Goal: Book appointment/travel/reservation

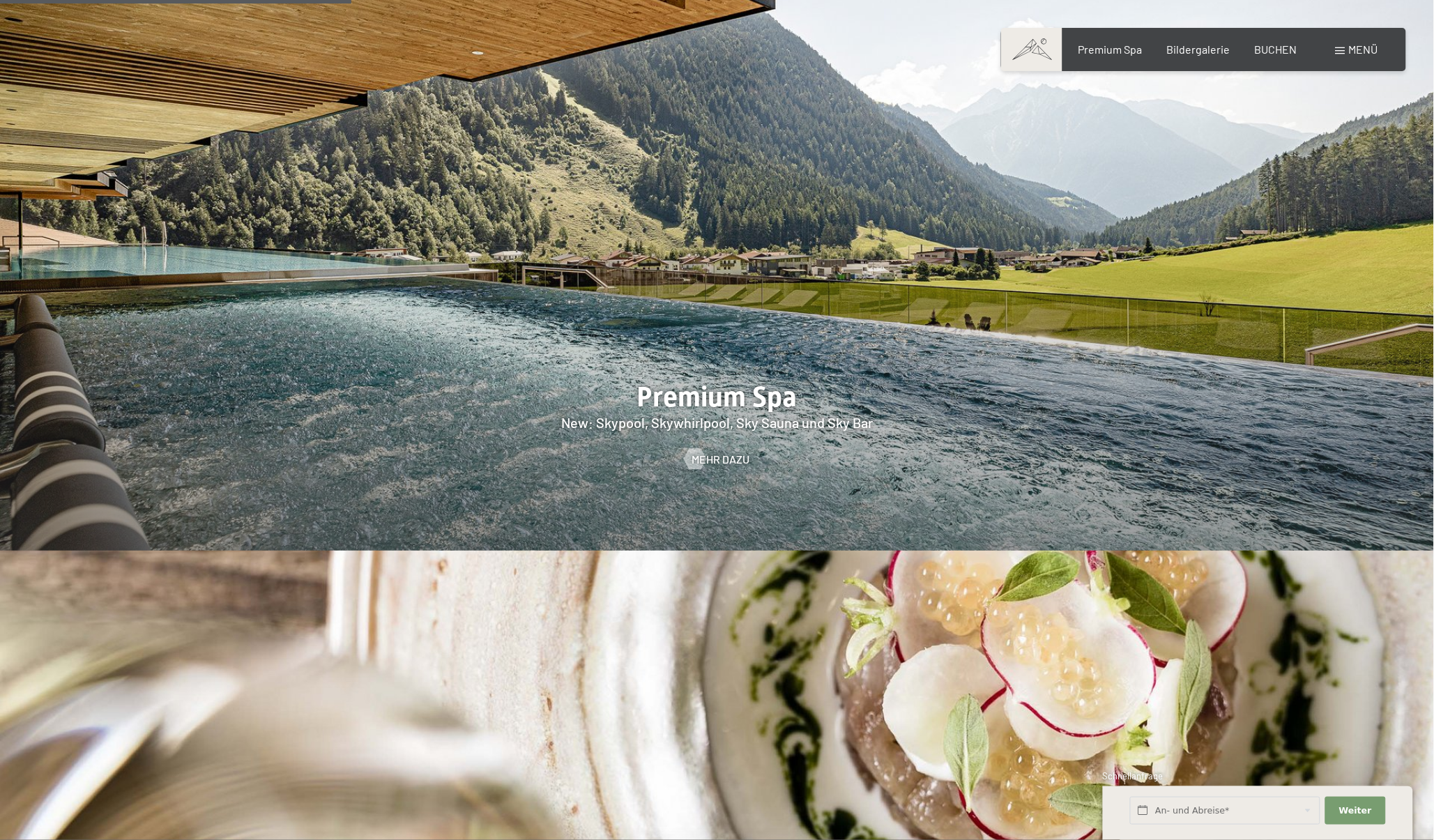
scroll to position [2247, 0]
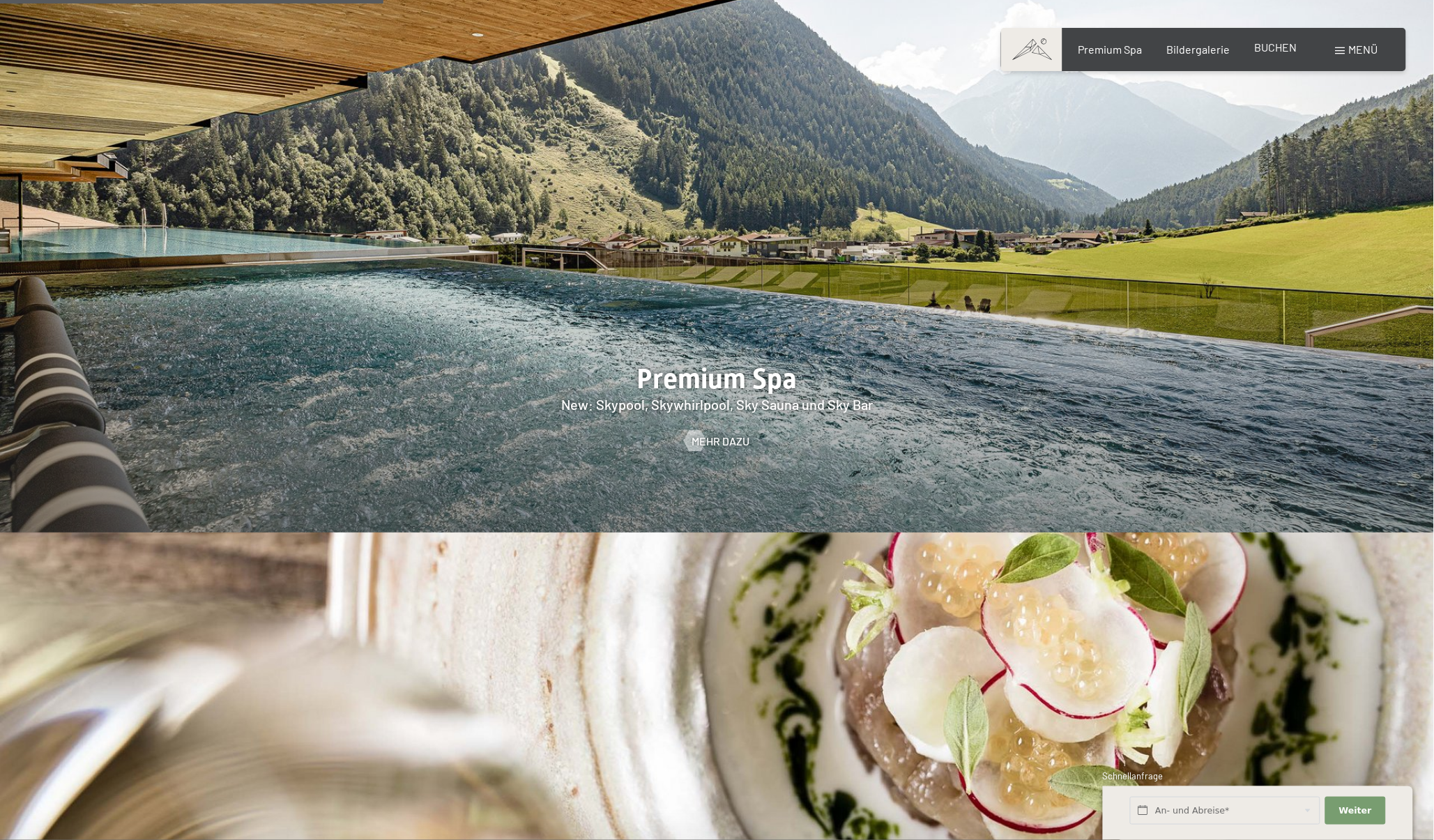
click at [1287, 47] on span "BUCHEN" at bounding box center [1276, 47] width 43 height 14
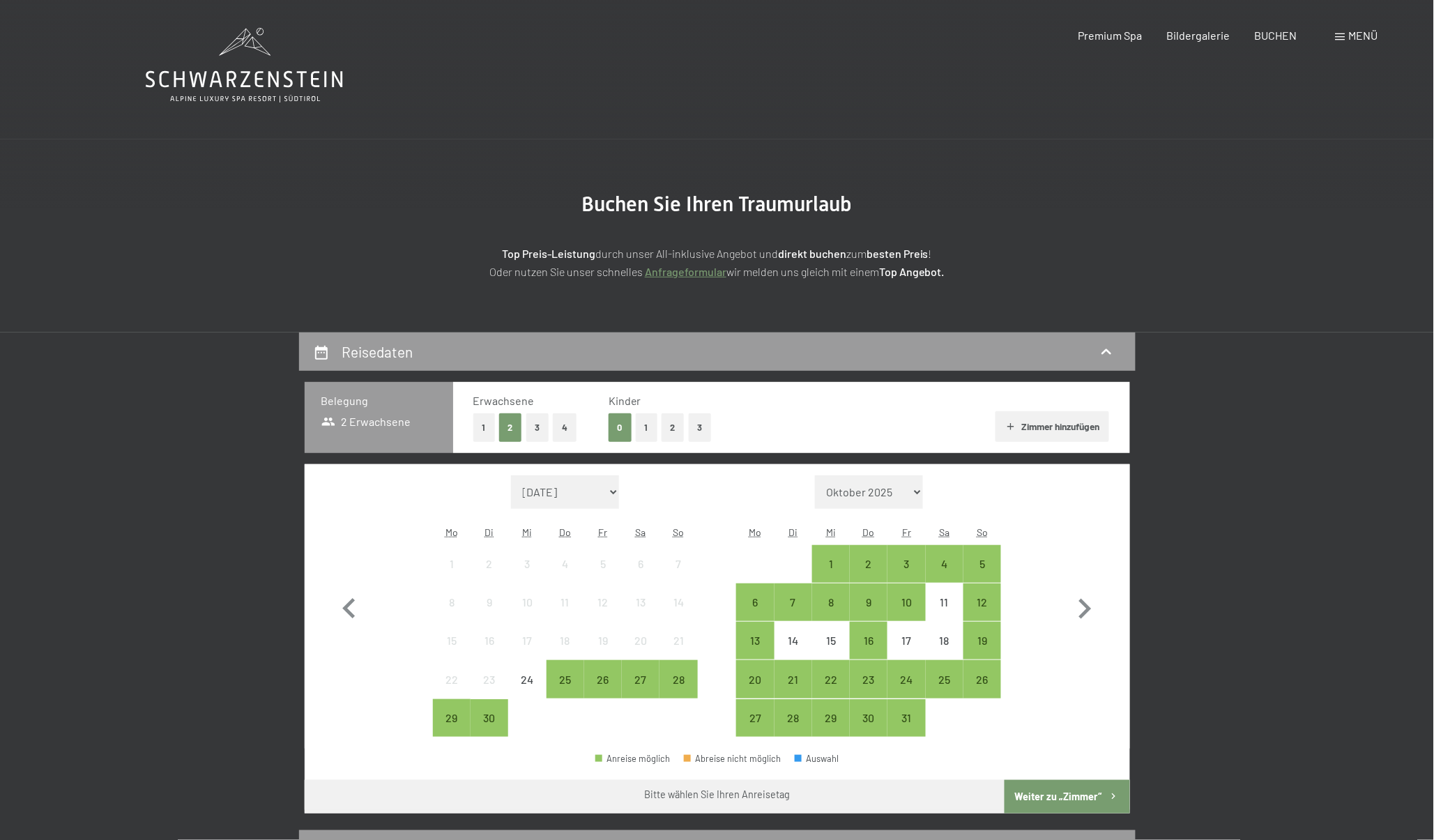
click at [1360, 29] on span "Menü" at bounding box center [1364, 36] width 29 height 14
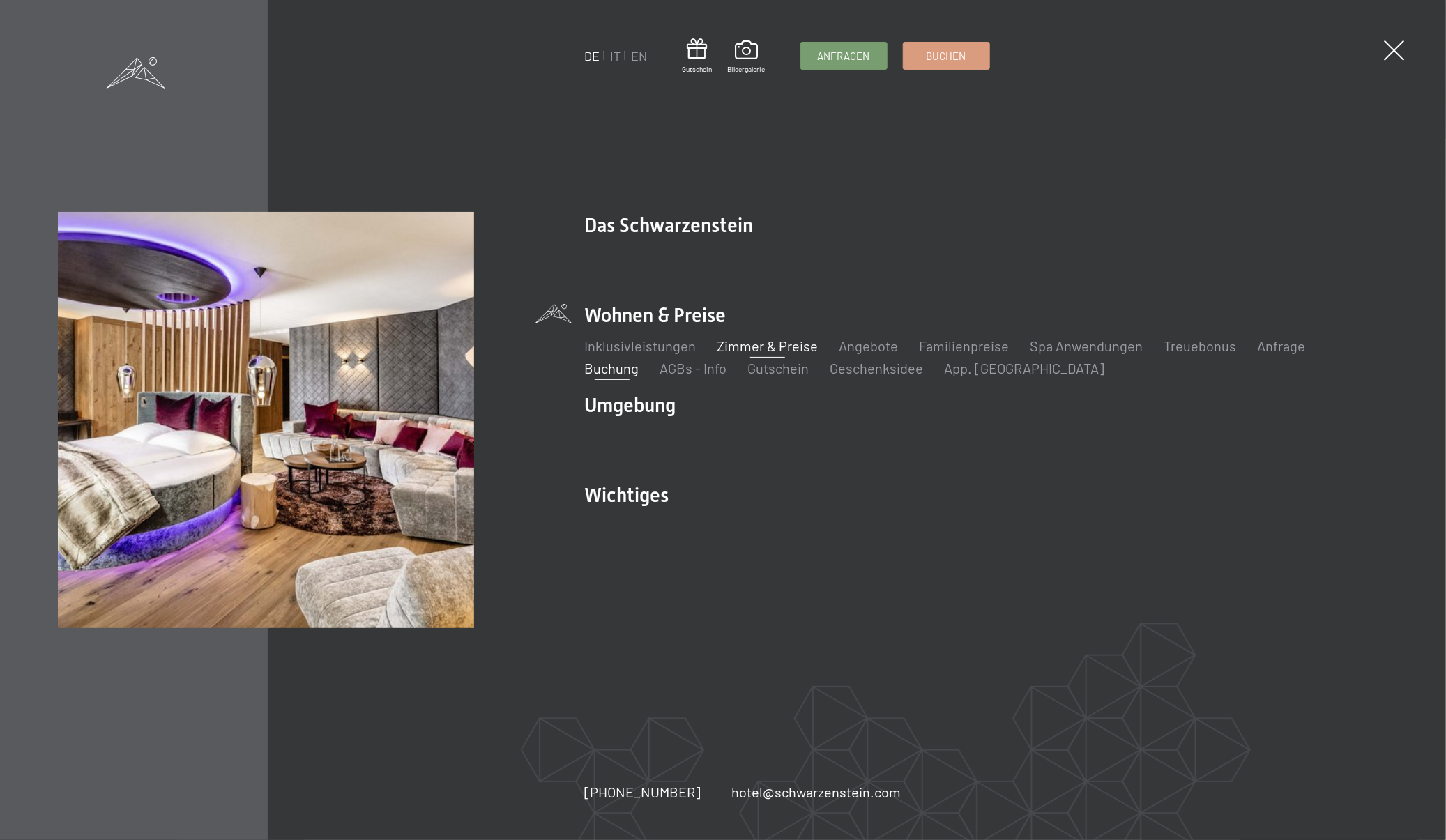
click at [758, 348] on link "Zimmer & Preise" at bounding box center [768, 346] width 101 height 17
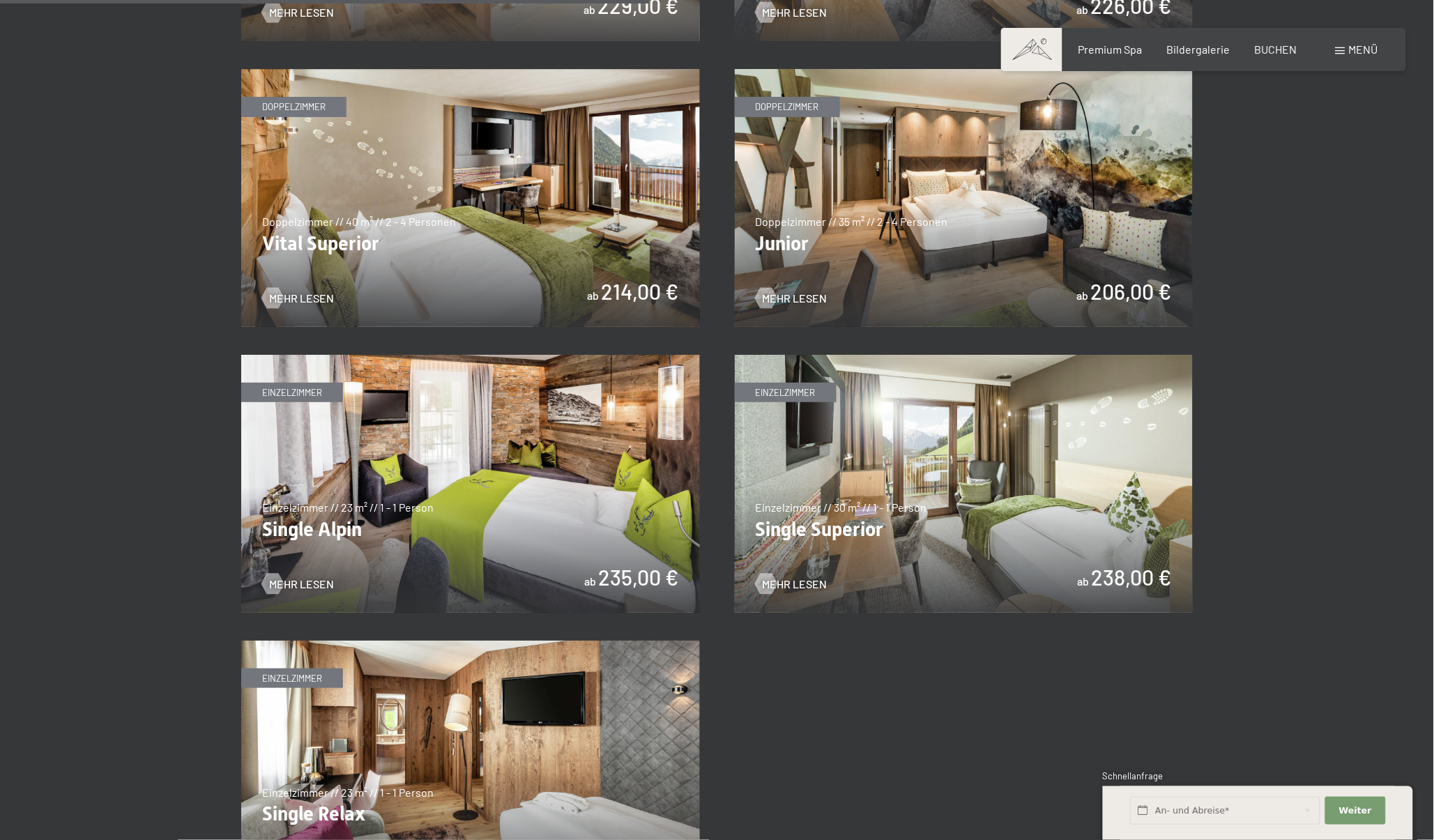
scroll to position [1936, 0]
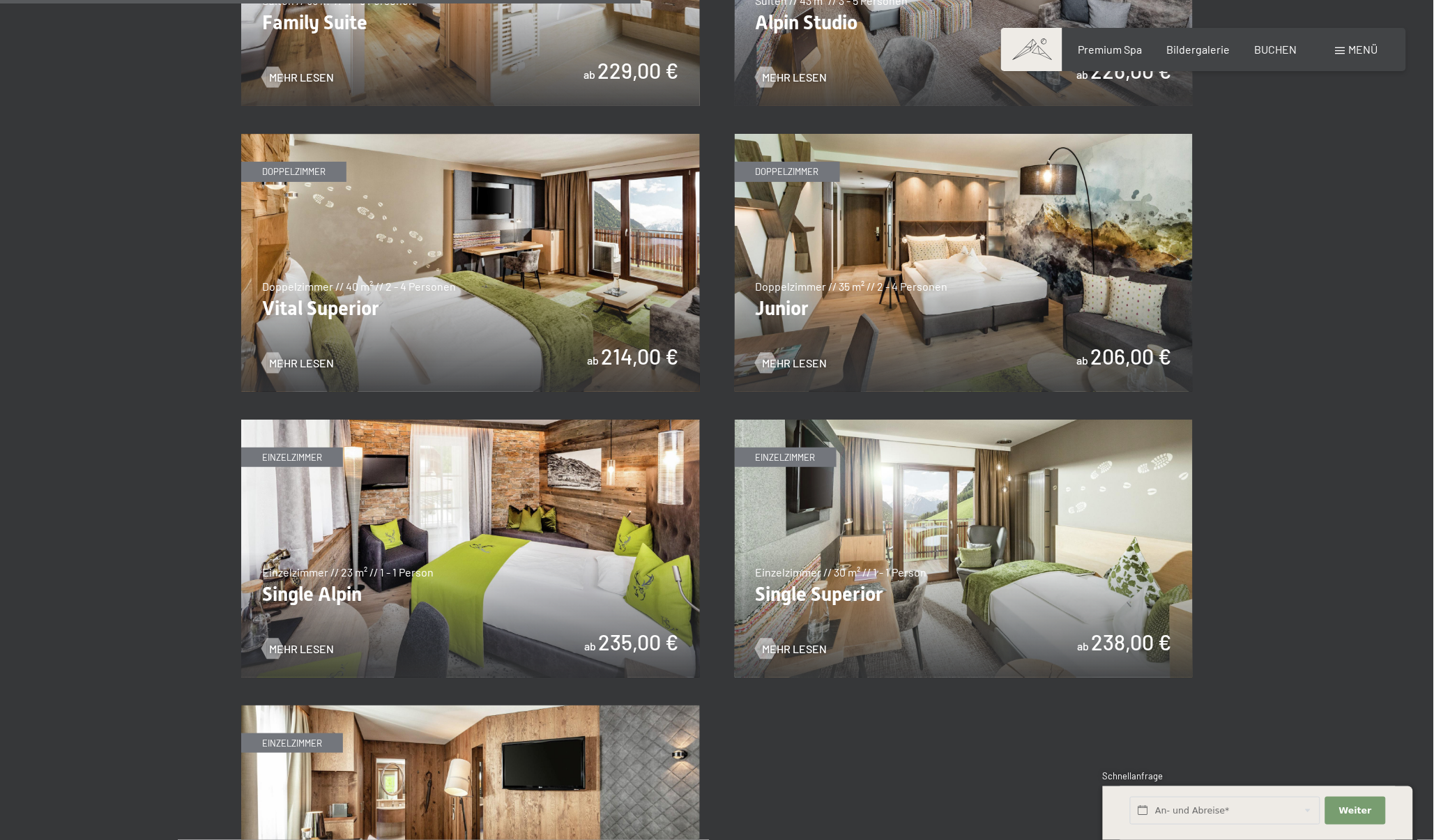
click at [995, 246] on img at bounding box center [965, 262] width 458 height 258
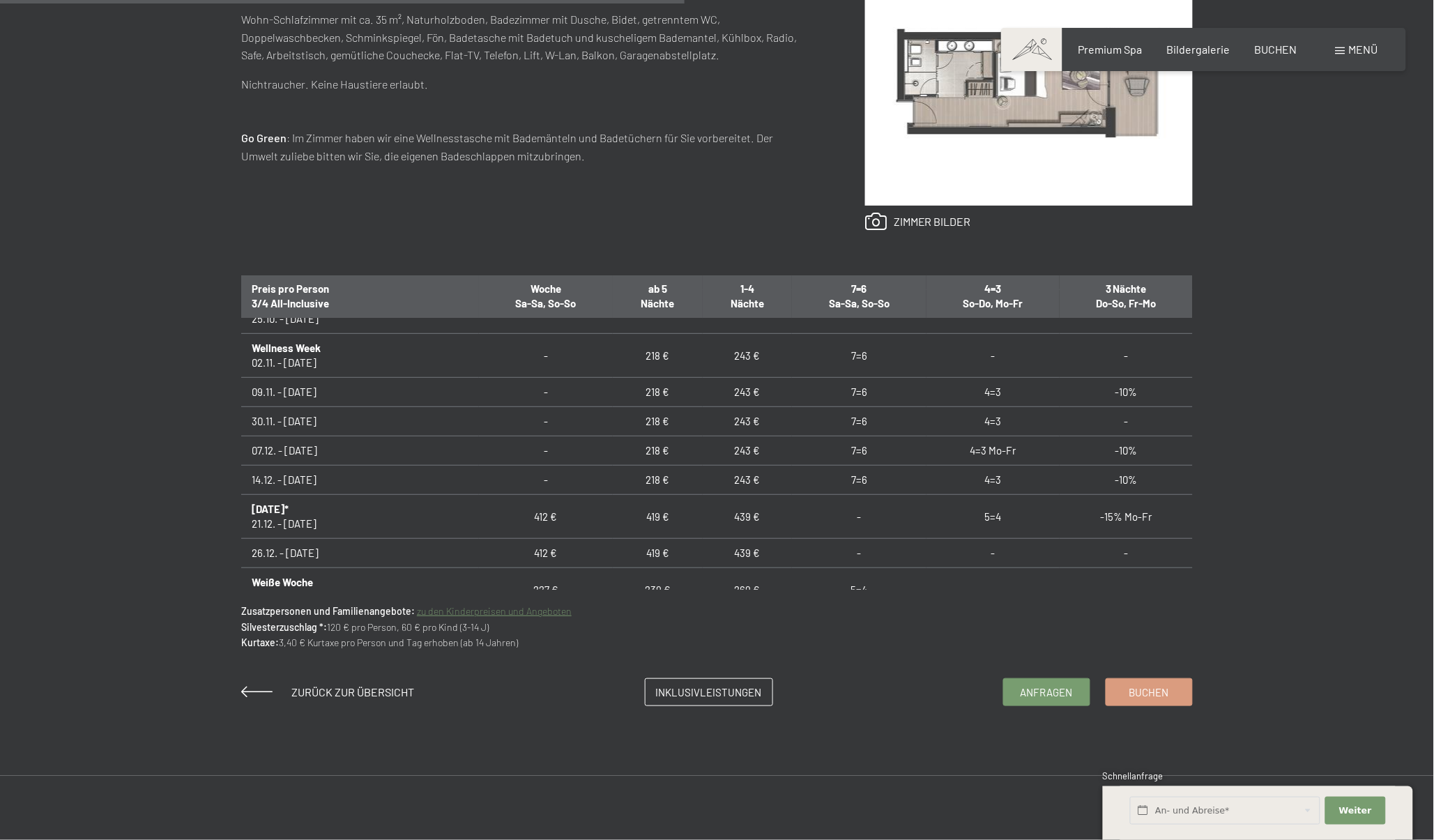
scroll to position [155, 0]
